Goal: Transaction & Acquisition: Book appointment/travel/reservation

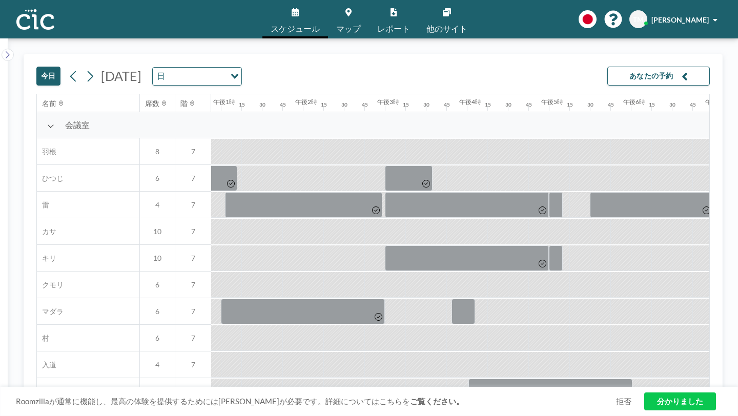
scroll to position [0, 1057]
click at [85, 69] on icon at bounding box center [90, 76] width 10 height 15
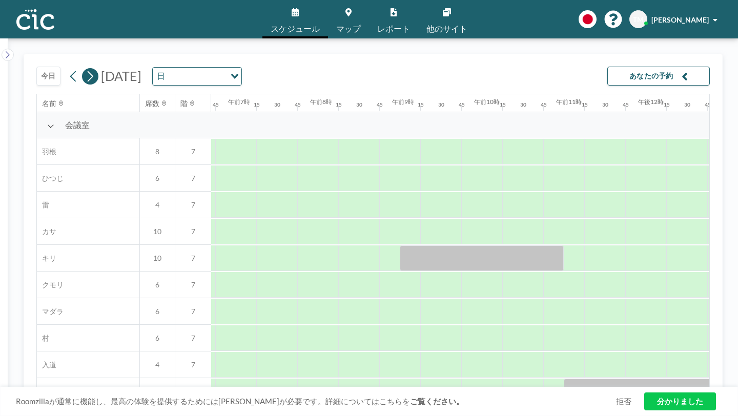
scroll to position [0, 549]
click at [238, 74] on icon "オプションを検索" at bounding box center [234, 76] width 7 height 5
click at [223, 93] on li "週" at bounding box center [232, 94] width 81 height 15
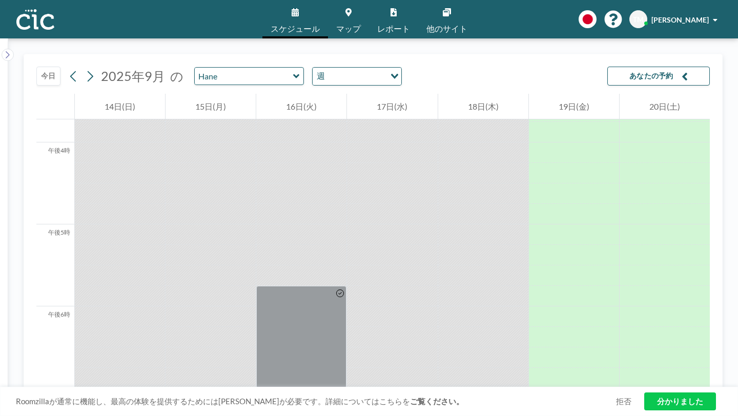
scroll to position [1303, 0]
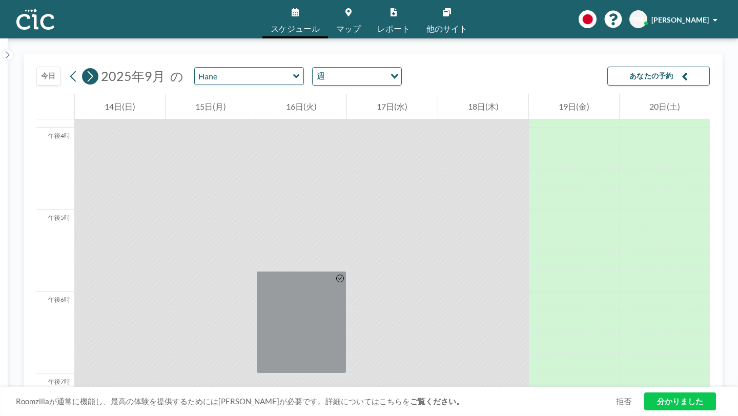
click at [88, 71] on icon at bounding box center [91, 76] width 6 height 11
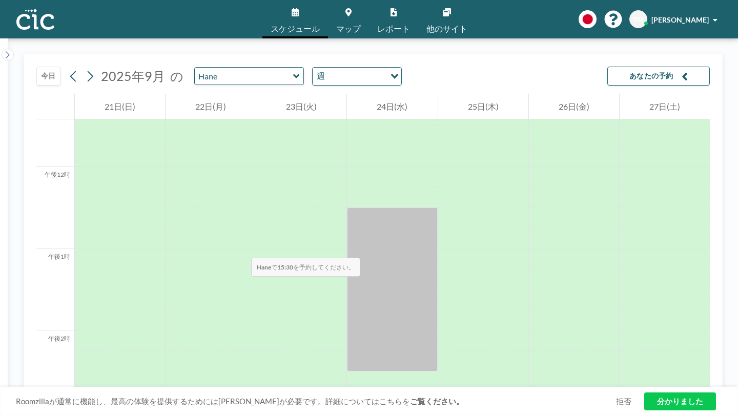
scroll to position [937, 0]
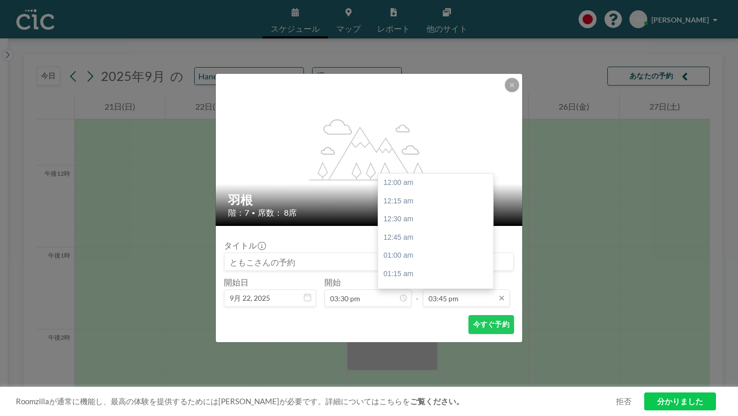
scroll to position [1030, 0]
click at [432, 289] on input "03:45 pm" at bounding box center [466, 297] width 87 height 17
click at [400, 351] on font "午後4時30分" at bounding box center [403, 355] width 40 height 8
type input "04:30 pm"
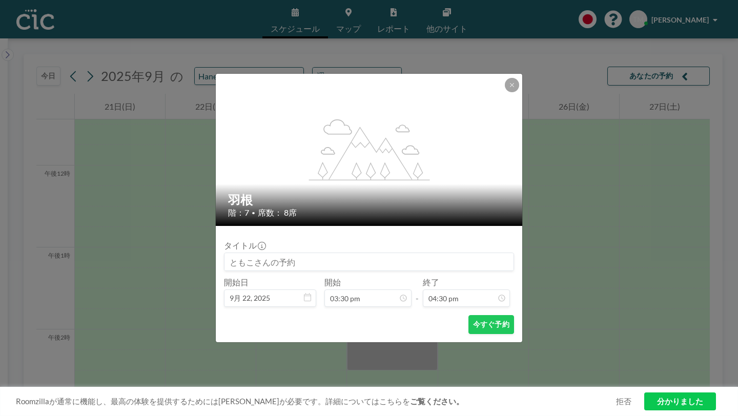
scroll to position [1079, 0]
click at [473, 320] on font "今すぐ予約" at bounding box center [491, 325] width 36 height 10
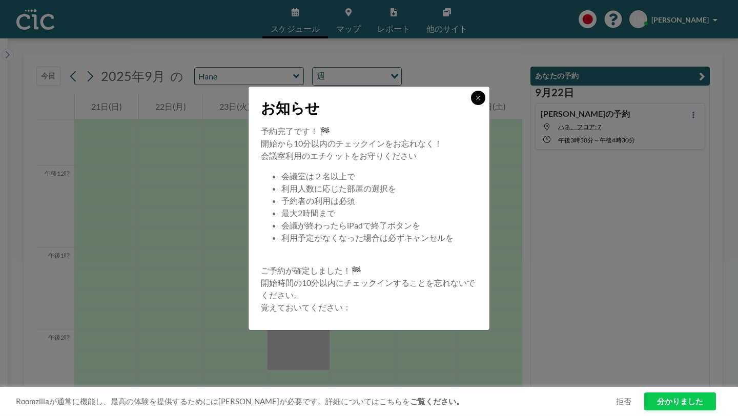
click at [475, 101] on icon at bounding box center [478, 98] width 6 height 6
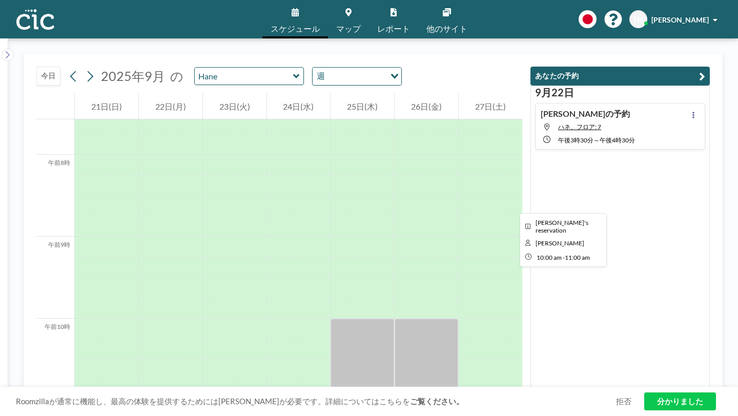
scroll to position [602, 0]
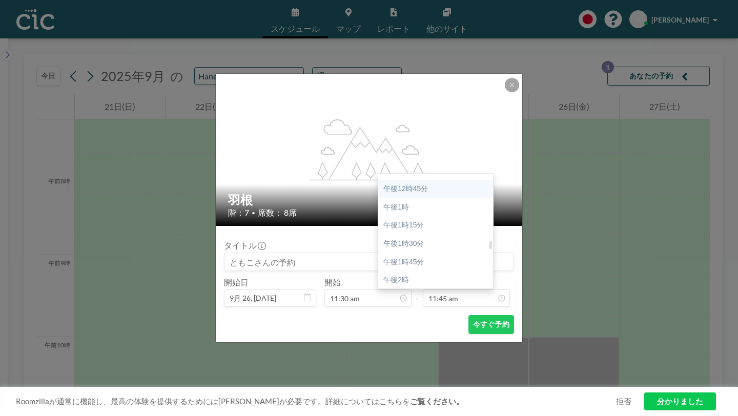
scroll to position [911, 0]
click at [403, 325] on font "午後2時30分" at bounding box center [403, 329] width 40 height 8
click at [406, 323] on div "午後1時30分" at bounding box center [435, 332] width 115 height 18
type input "01:30 pm"
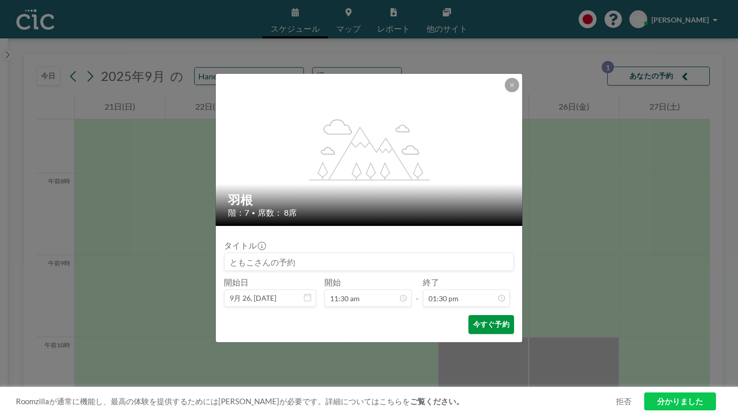
click at [473, 320] on font "今すぐ予約" at bounding box center [491, 324] width 36 height 9
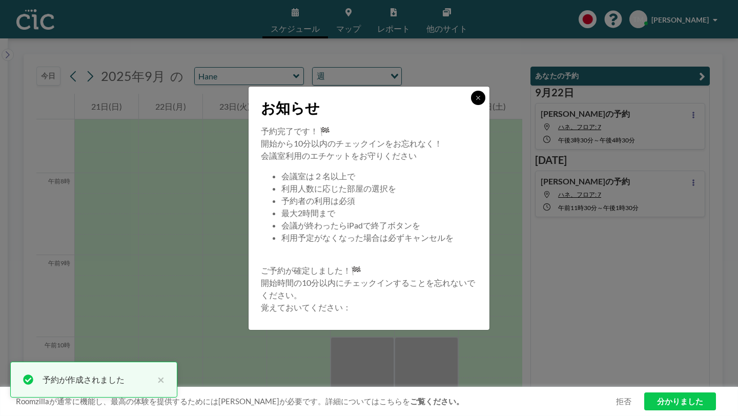
click at [475, 101] on icon at bounding box center [478, 98] width 6 height 6
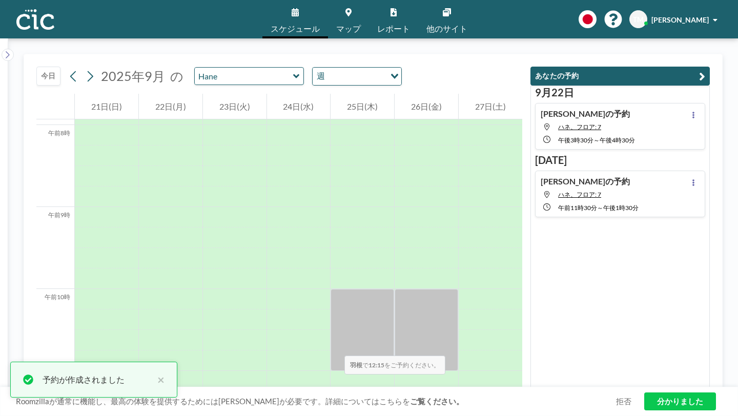
scroll to position [652, 0]
